Goal: Task Accomplishment & Management: Manage account settings

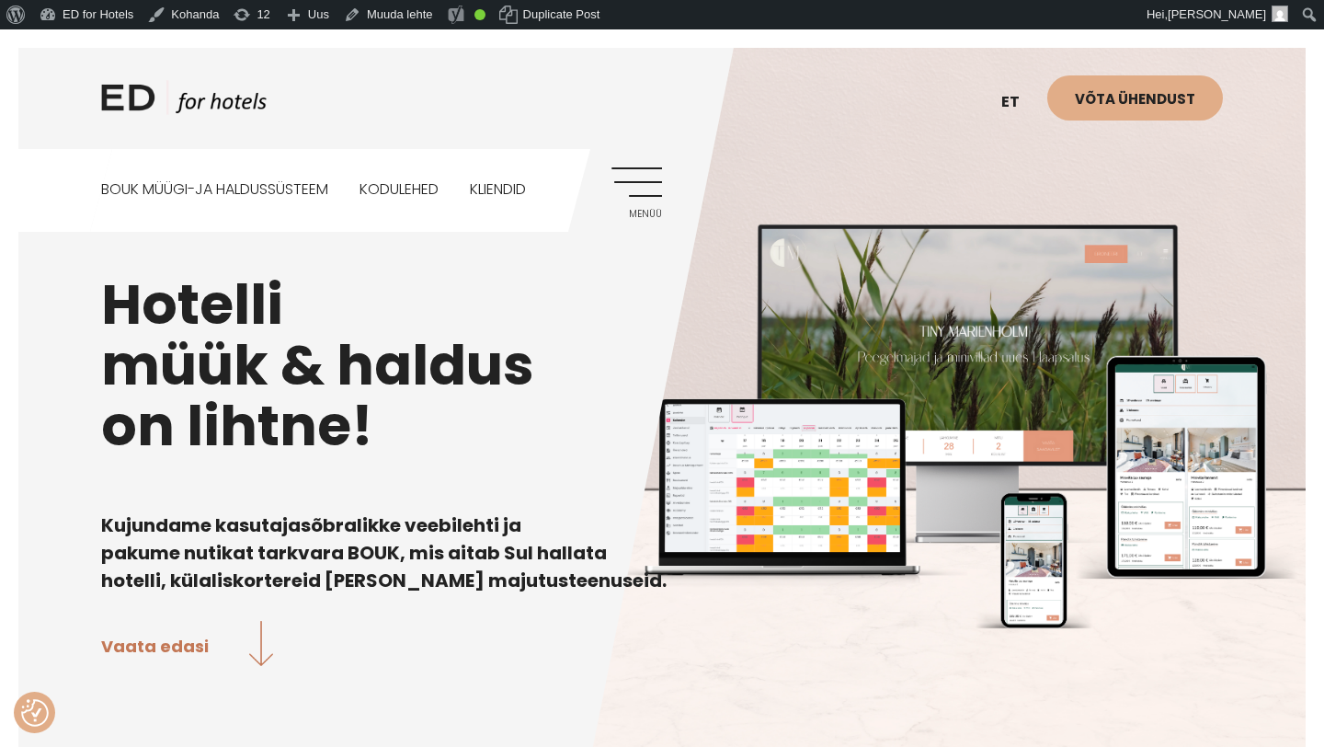
click at [417, 13] on link "Muuda lehte" at bounding box center [389, 14] width 104 height 29
click at [437, 21] on link "Muuda lehte" at bounding box center [389, 14] width 104 height 29
